Goal: Task Accomplishment & Management: Use online tool/utility

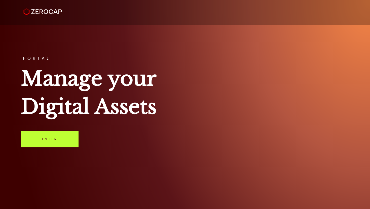
drag, startPoint x: 0, startPoint y: 0, endPoint x: 53, endPoint y: 136, distance: 146.3
click at [53, 136] on link "Enter" at bounding box center [50, 139] width 58 height 17
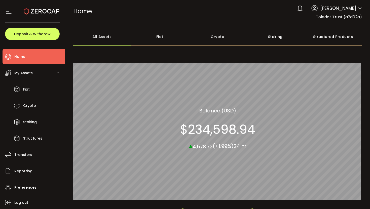
click at [178, 31] on div "Fiat" at bounding box center [160, 37] width 58 height 18
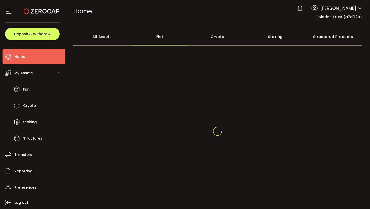
click at [212, 36] on div "Crypto" at bounding box center [218, 37] width 58 height 18
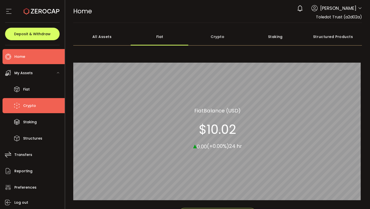
click at [23, 107] on li "Crypto" at bounding box center [34, 105] width 62 height 15
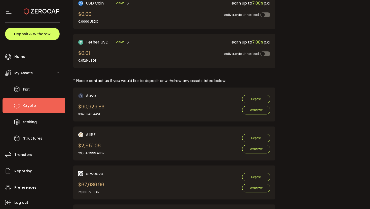
scroll to position [231, 0]
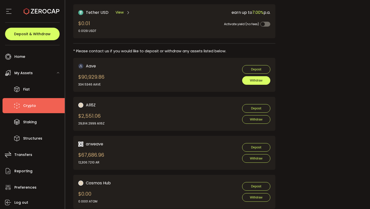
click at [251, 81] on button "Withdraw" at bounding box center [256, 80] width 28 height 9
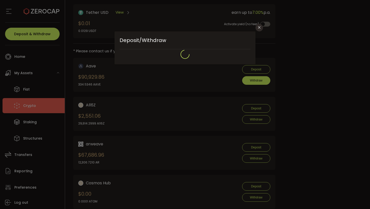
type input "**********"
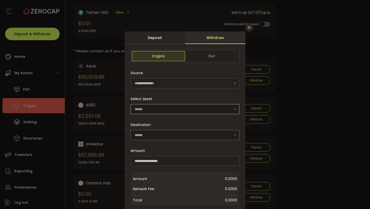
click at [233, 110] on icon "dialog" at bounding box center [235, 109] width 6 height 10
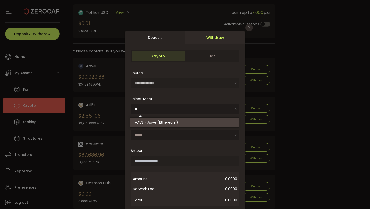
click at [168, 126] on div at bounding box center [184, 127] width 108 height 2
click at [168, 123] on span "AAVE - Aave (Ethereum)" at bounding box center [156, 122] width 43 height 5
type input "**********"
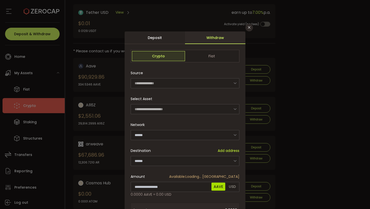
type input "********"
click at [232, 161] on icon "dialog" at bounding box center [235, 161] width 6 height 10
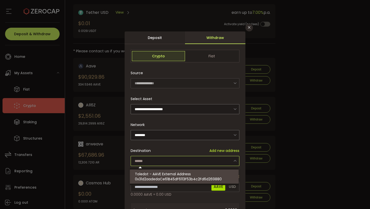
click at [207, 180] on span "0x31d2aadedaCe61B45dF6113F53b4c2Fd6d269880" at bounding box center [178, 179] width 87 height 5
type input "**********"
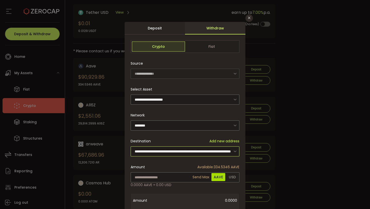
scroll to position [10, 0]
click at [178, 176] on input "dialog" at bounding box center [185, 177] width 109 height 10
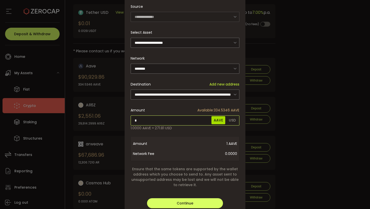
scroll to position [97, 0]
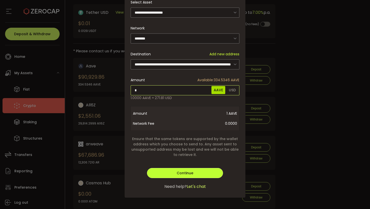
type input "*"
click at [186, 172] on div "**********" at bounding box center [185, 66] width 121 height 263
click at [204, 172] on button "Continue" at bounding box center [185, 173] width 76 height 10
click at [204, 172] on button "Verify" at bounding box center [185, 173] width 76 height 10
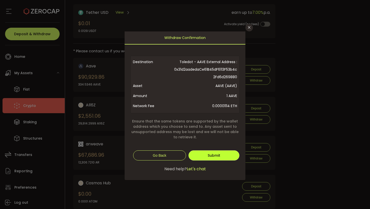
click at [218, 158] on span "Submit" at bounding box center [214, 155] width 13 height 5
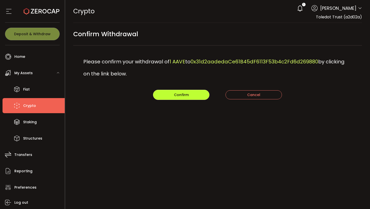
click at [190, 96] on button "Confirm" at bounding box center [181, 95] width 56 height 10
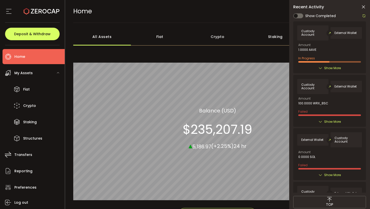
click at [251, 60] on div "Crypto 99.99% All_Assets Balance (USD) $235,207.19 ▴ 5,186.97 (+2.25%) 24 hr" at bounding box center [217, 128] width 289 height 159
click at [365, 7] on icon at bounding box center [363, 7] width 5 height 5
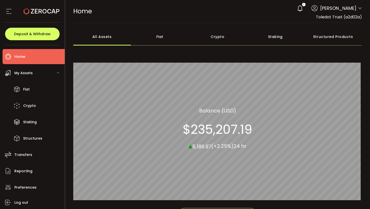
click at [234, 56] on div "Crypto 99.99% All_Assets Balance (USD) $235,207.19 ▴ 5,186.97 (+2.25%) 24 hr" at bounding box center [217, 128] width 289 height 159
click at [242, 59] on div "Crypto 99.99% All_Assets Balance (USD) $235,207.19 ▴ 5,186.97 (+2.25%) 24 hr" at bounding box center [217, 128] width 289 height 159
